Goal: Information Seeking & Learning: Learn about a topic

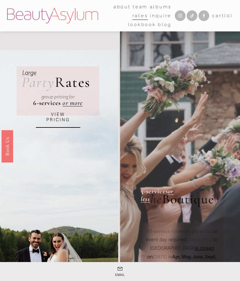
click at [55, 122] on link "VIEW PRICING" at bounding box center [58, 117] width 44 height 21
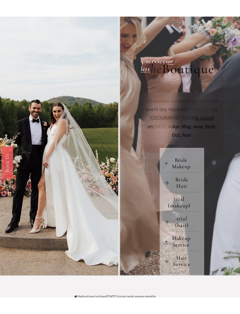
scroll to position [163, 0]
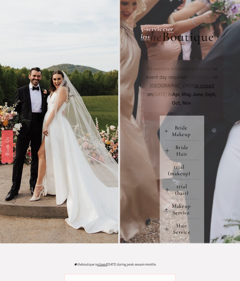
click at [171, 151] on span "Bride Hair" at bounding box center [184, 150] width 30 height 13
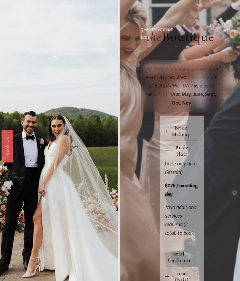
click at [186, 155] on span "Bride Hair" at bounding box center [184, 150] width 30 height 13
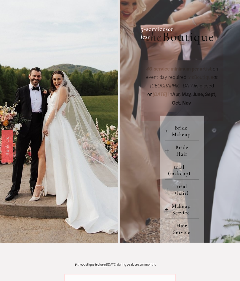
click at [189, 134] on span "Bride Makeup" at bounding box center [183, 131] width 31 height 13
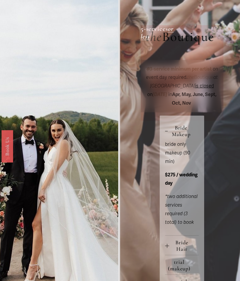
click at [191, 131] on span "Bride Makeup" at bounding box center [183, 131] width 31 height 13
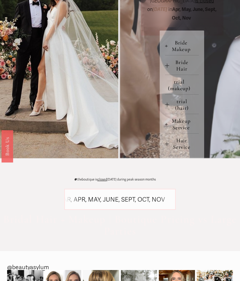
scroll to position [247, 0]
click at [179, 151] on span "Hair Service" at bounding box center [184, 144] width 30 height 13
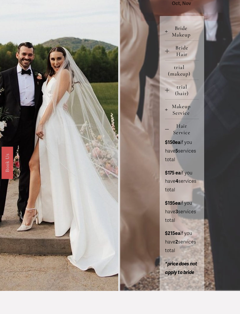
scroll to position [264, 0]
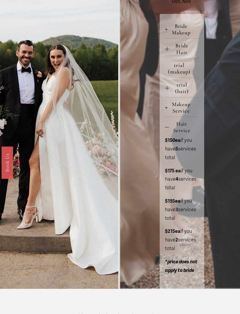
click at [184, 133] on span "Hair Service" at bounding box center [184, 127] width 30 height 13
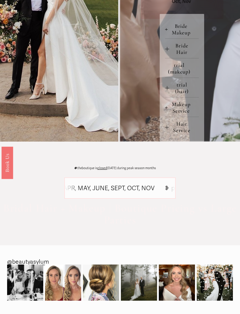
click at [189, 93] on span "trial (hair)" at bounding box center [184, 88] width 30 height 13
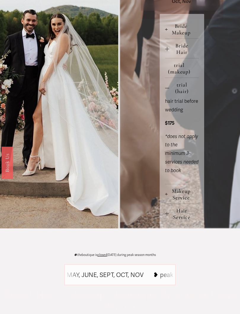
click at [187, 88] on span "trial (hair)" at bounding box center [184, 88] width 30 height 13
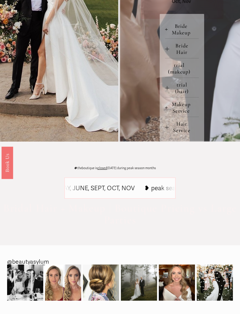
click at [188, 68] on span "trial (makeup)" at bounding box center [181, 68] width 35 height 13
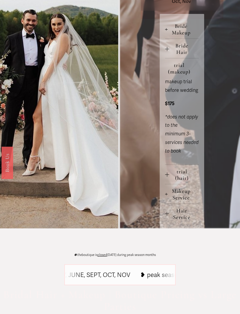
click at [187, 67] on span "trial (makeup)" at bounding box center [181, 68] width 35 height 13
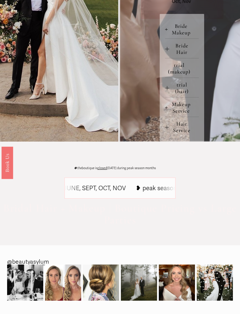
click at [170, 42] on button "Bride Hair" at bounding box center [182, 48] width 34 height 19
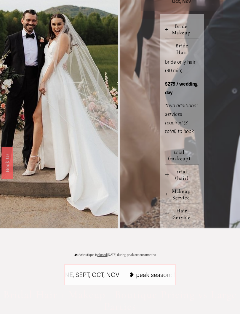
click at [185, 45] on span "Bride Hair" at bounding box center [184, 48] width 30 height 13
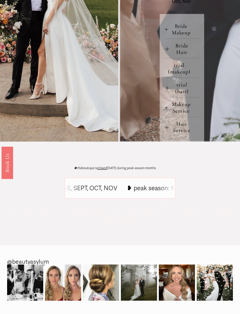
click at [172, 28] on span "Bride Makeup" at bounding box center [183, 29] width 31 height 13
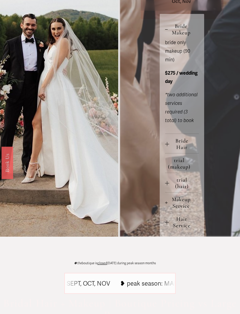
click at [171, 31] on span "Bride Makeup" at bounding box center [183, 29] width 31 height 13
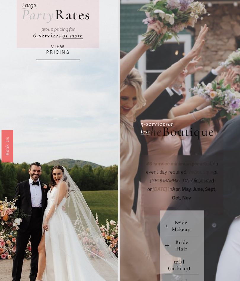
scroll to position [0, 0]
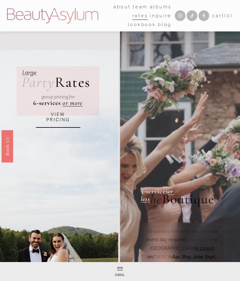
click at [0, 0] on button "Open Menu Close Menu" at bounding box center [0, 0] width 0 height 0
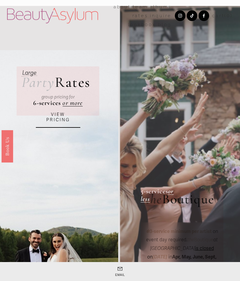
click at [0, 0] on div at bounding box center [0, 0] width 0 height 0
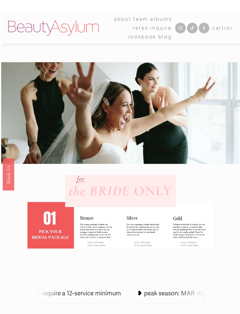
scroll to position [3, 0]
